Goal: Transaction & Acquisition: Purchase product/service

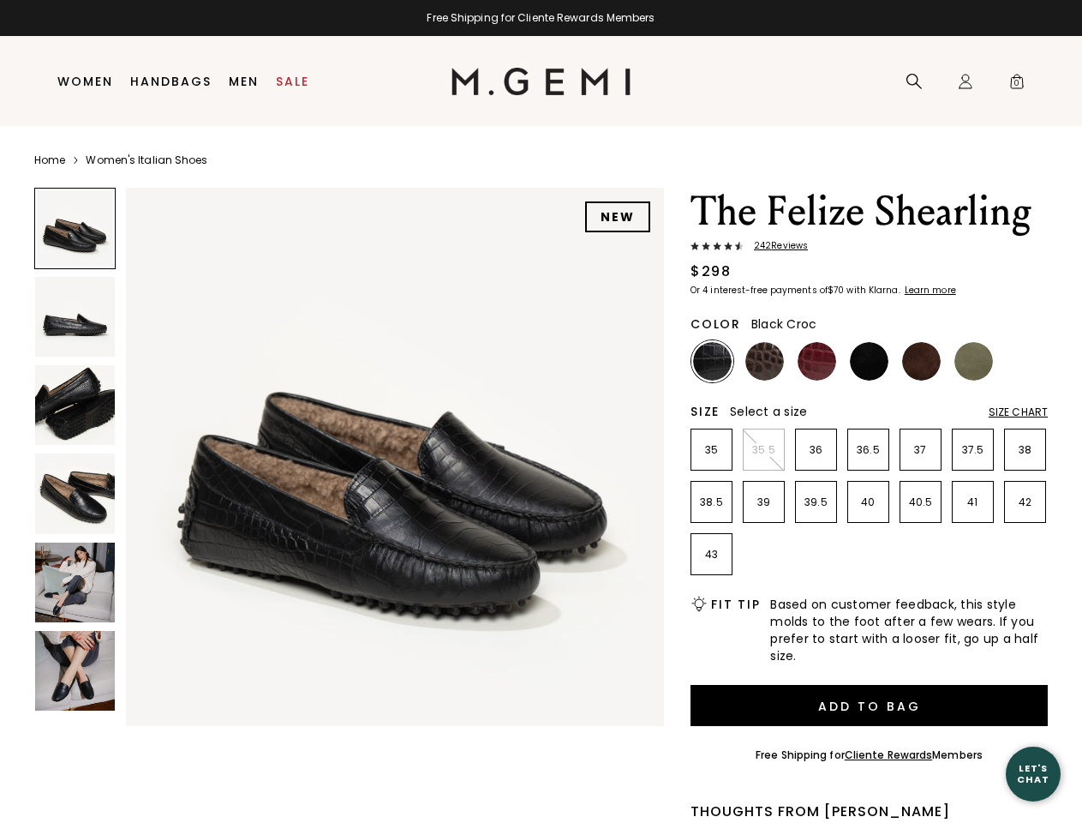
click at [541, 18] on div "Free Shipping for Cliente Rewards Members" at bounding box center [541, 18] width 1082 height 14
click at [914, 81] on icon at bounding box center [914, 81] width 17 height 17
click at [966, 81] on div "Icons/20x20/profile@2x Sign In Orders Rewards Refer a Friend Address Book Call …" at bounding box center [966, 82] width 34 height 90
click at [1017, 81] on span "0" at bounding box center [1017, 84] width 17 height 17
click at [0, 0] on input "text" at bounding box center [0, 0] width 0 height 0
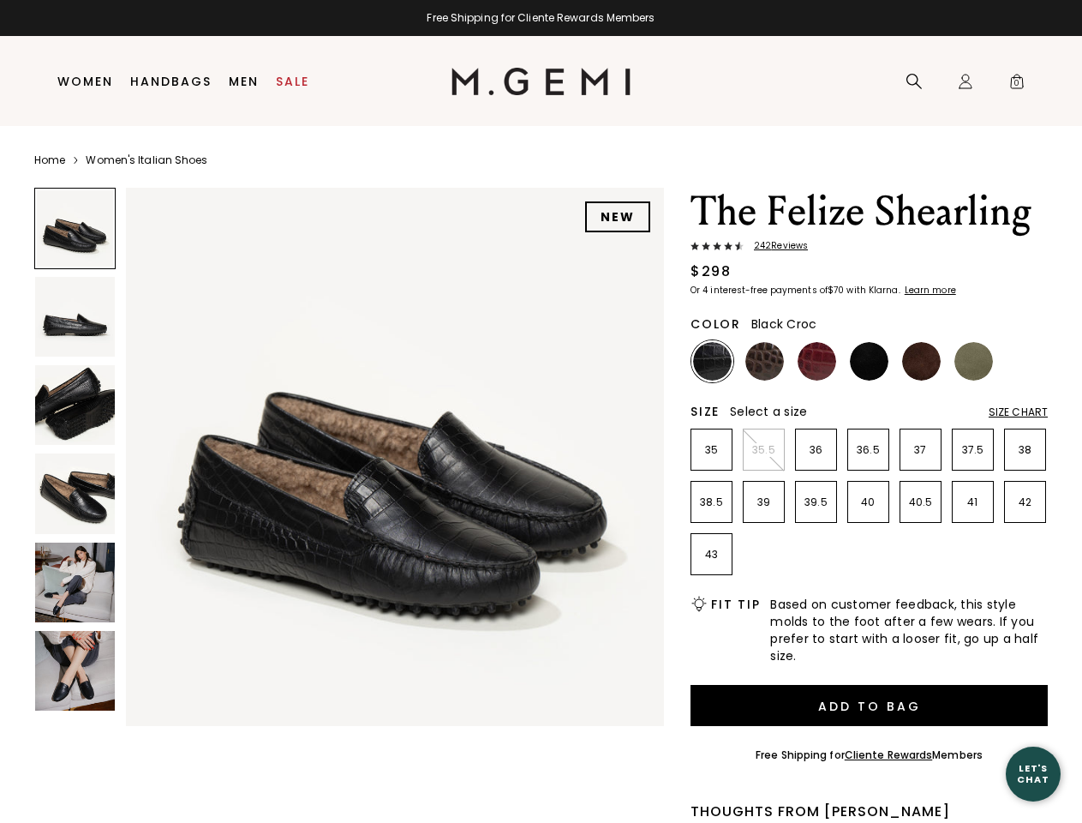
click at [349, 452] on img at bounding box center [395, 457] width 538 height 538
click at [0, 0] on div "Search" at bounding box center [0, 0] width 0 height 0
click at [75, 316] on img at bounding box center [75, 317] width 80 height 80
click at [75, 404] on img at bounding box center [75, 405] width 80 height 80
click at [75, 493] on img at bounding box center [75, 493] width 80 height 80
